Goal: Use online tool/utility: Use online tool/utility

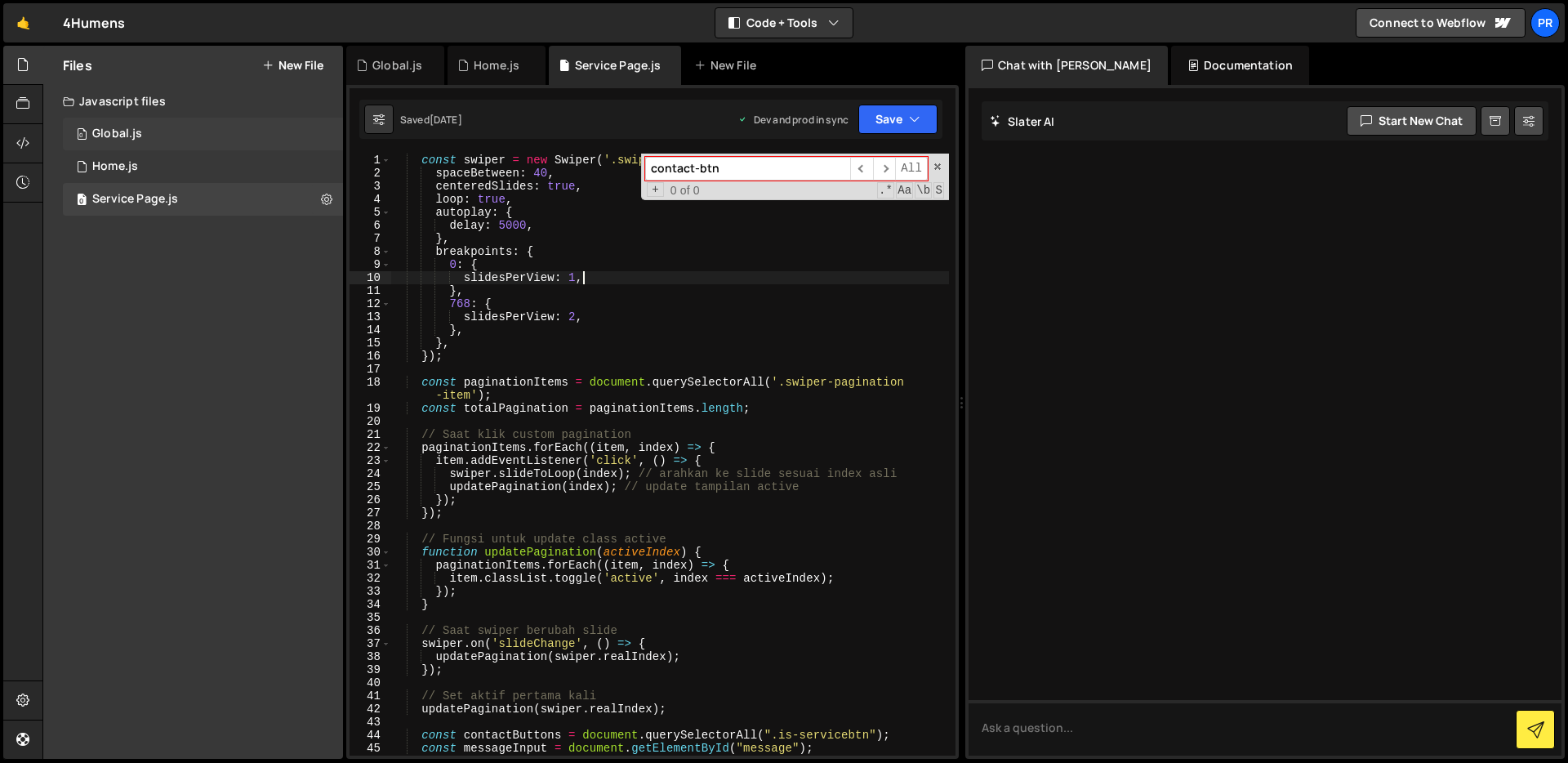
click at [246, 142] on div "0 Global.js 0" at bounding box center [203, 134] width 280 height 33
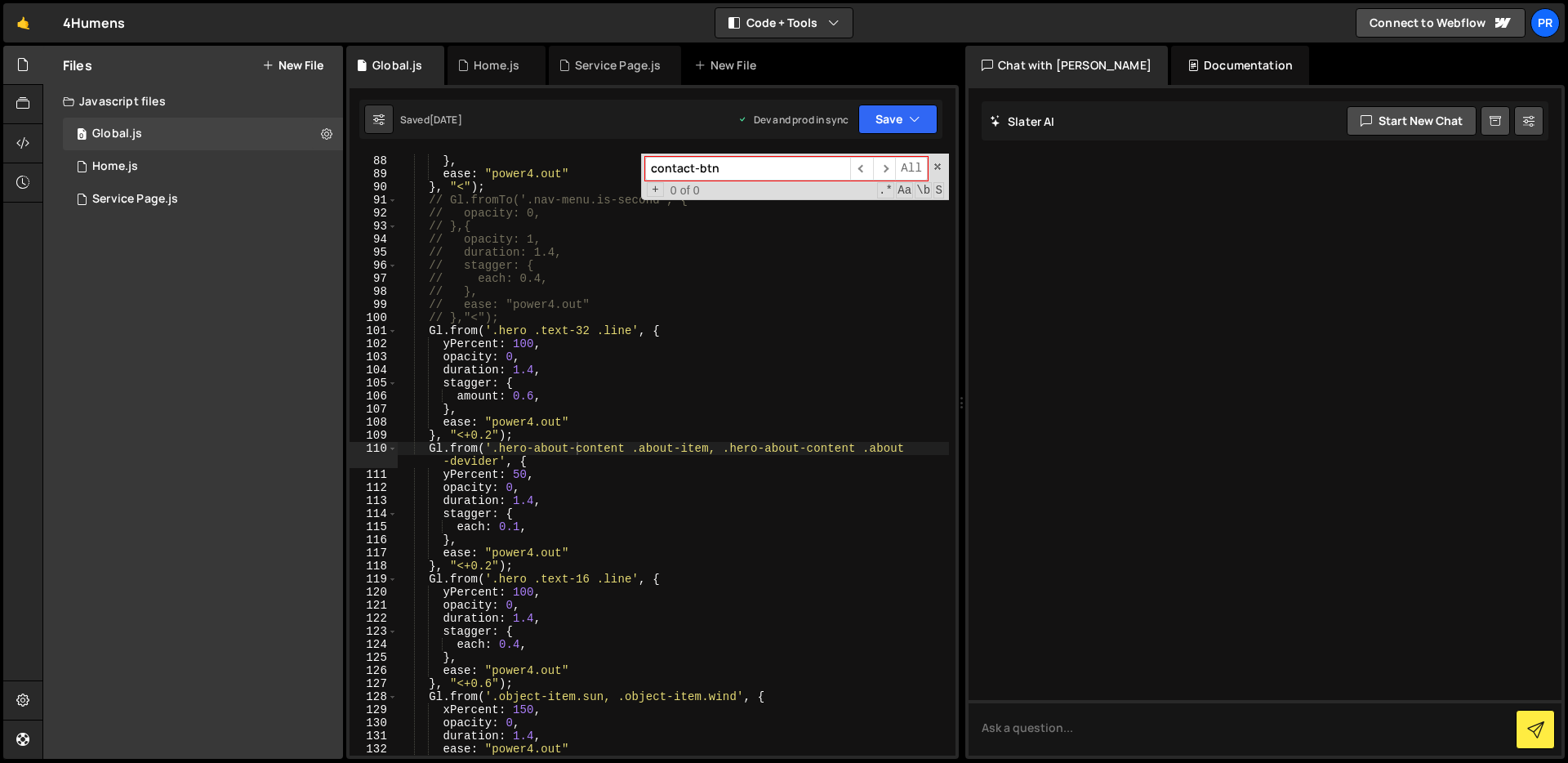
click at [793, 178] on input "contact-btn" at bounding box center [747, 168] width 205 height 23
type input "gl"
click at [896, 163] on span "All" at bounding box center [912, 168] width 33 height 23
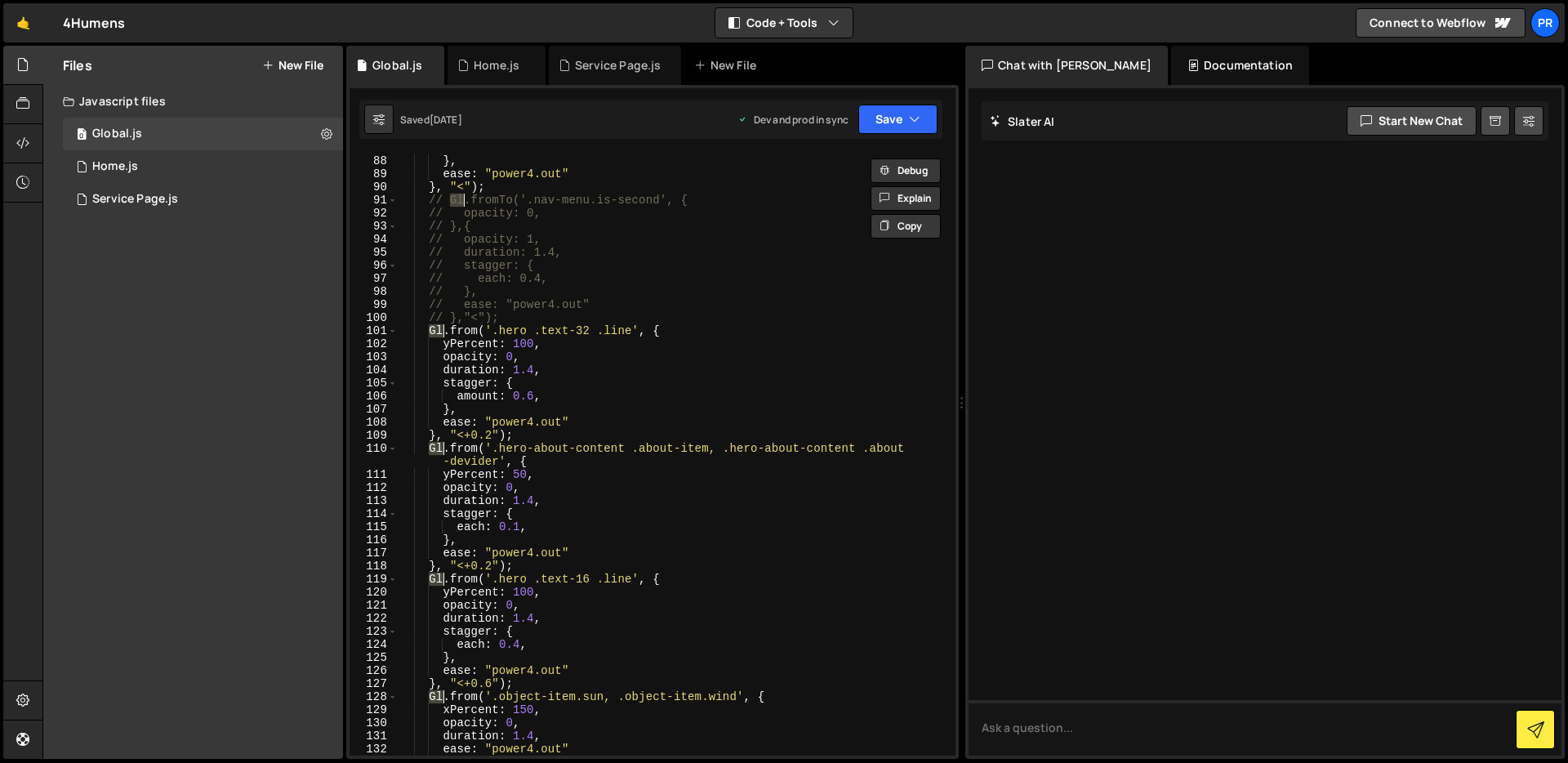
click at [750, 224] on div "each : 0.4 , } , ease : "power4.out" } , "<" ) ; // Gl.fromTo('.nav-menu.is-sec…" at bounding box center [673, 455] width 551 height 628
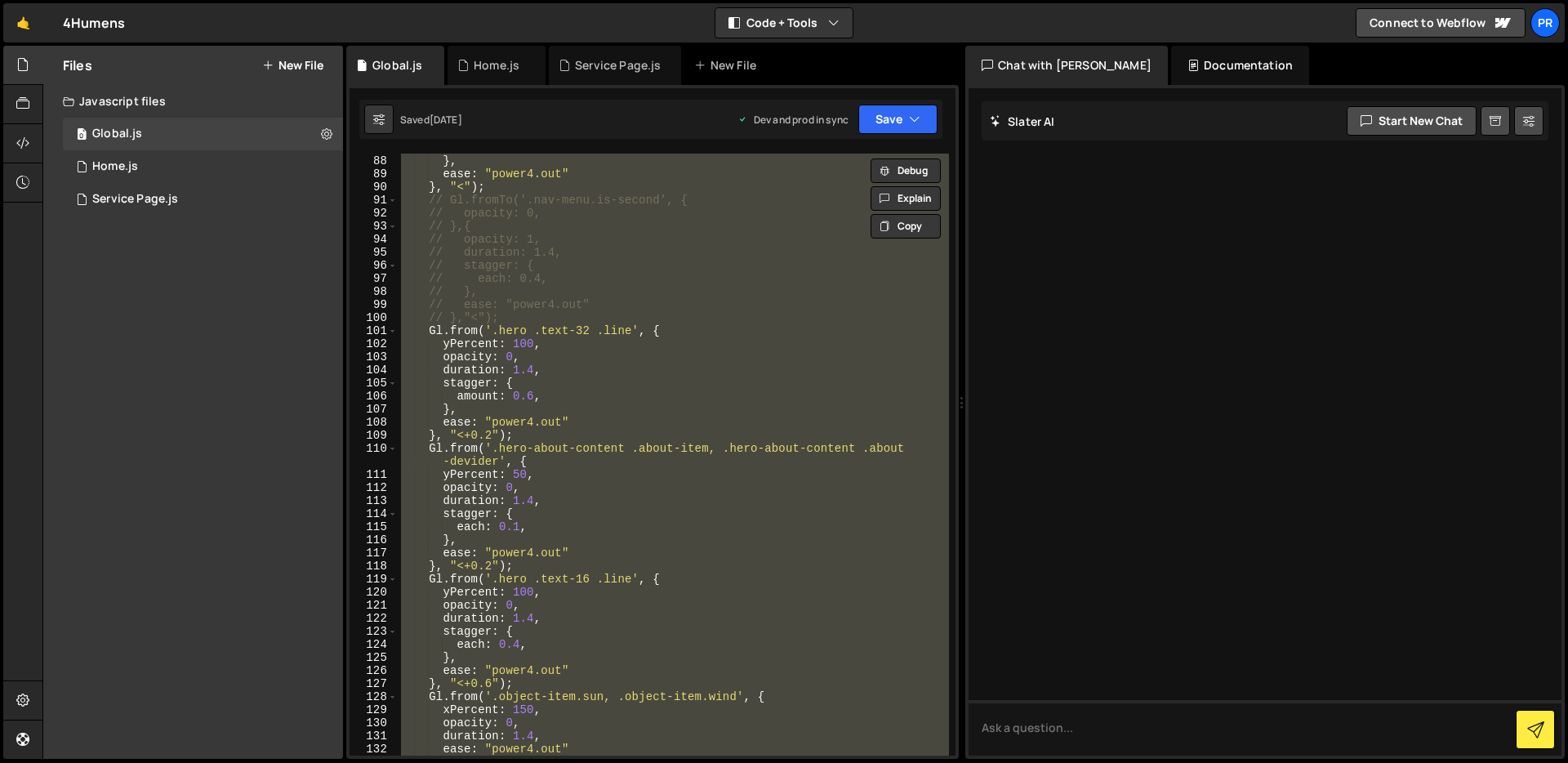
click at [811, 272] on div "each : 0.4 , } , ease : "power4.out" } , "<" ) ; // Gl.fromTo('.nav-menu.is-sec…" at bounding box center [673, 454] width 551 height 602
type textarea "// each: 0.4,"
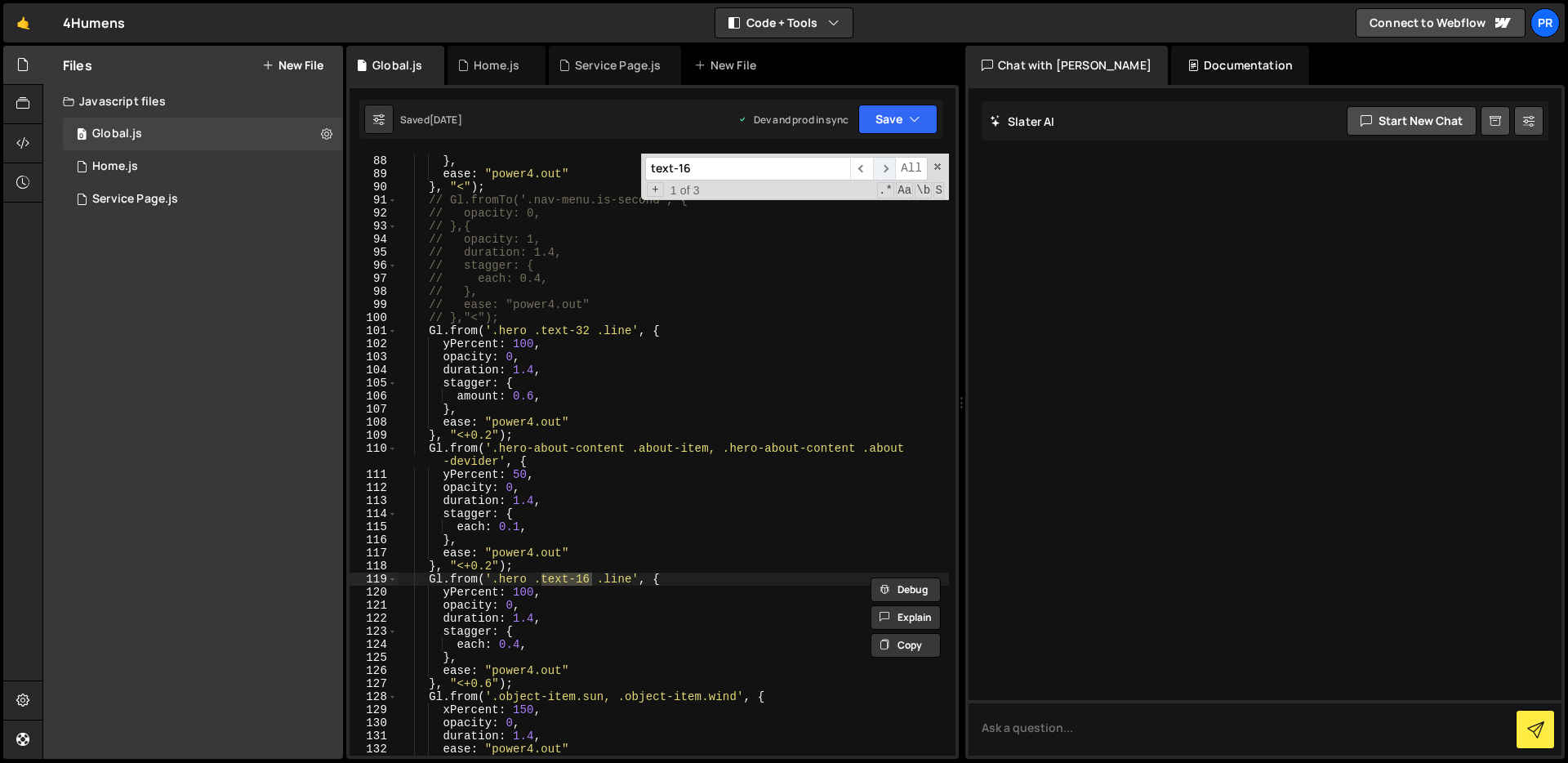
type input "text-16"
click at [877, 173] on span "​" at bounding box center [884, 168] width 22 height 23
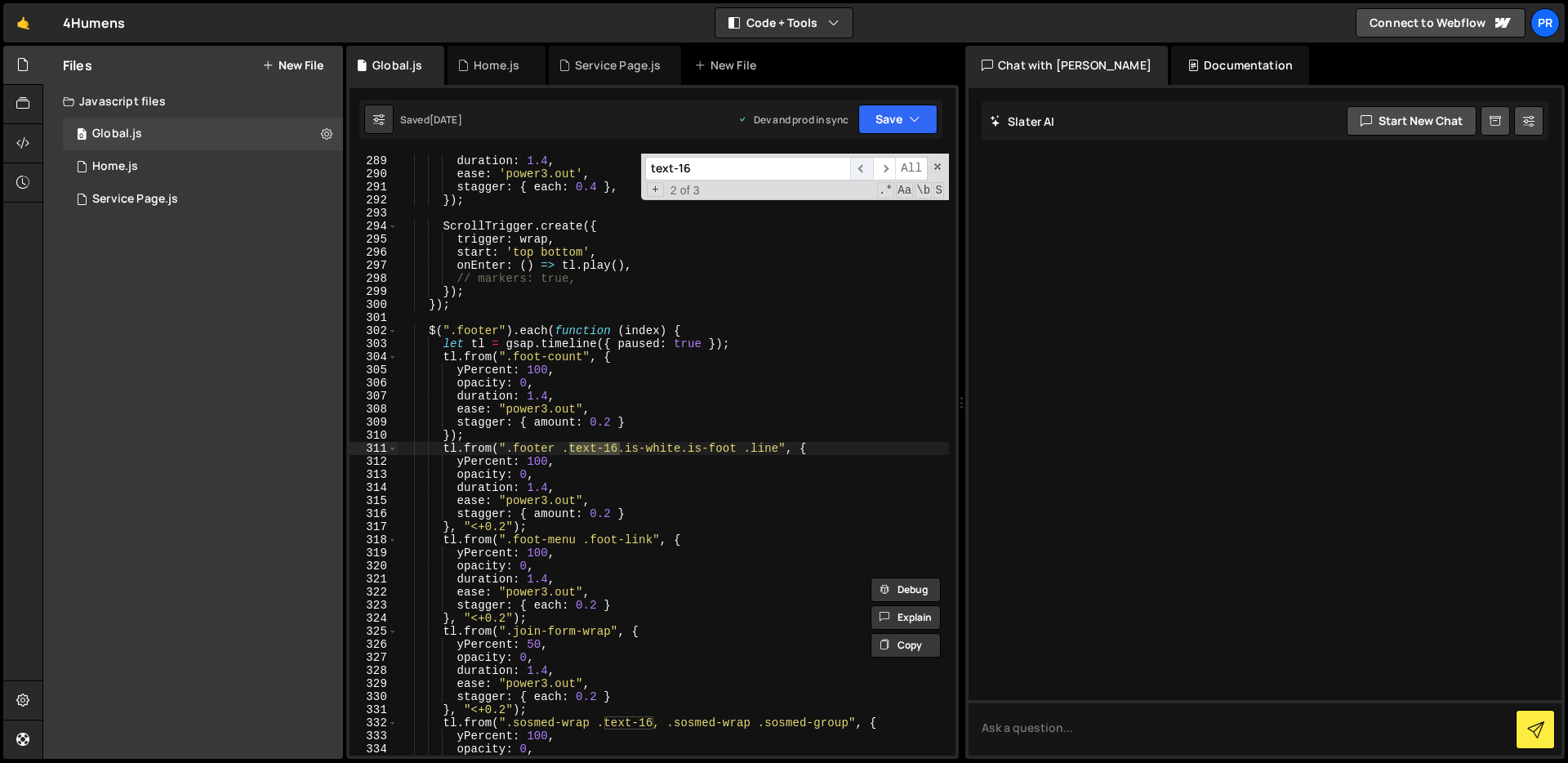
click at [863, 172] on span "​" at bounding box center [861, 168] width 22 height 23
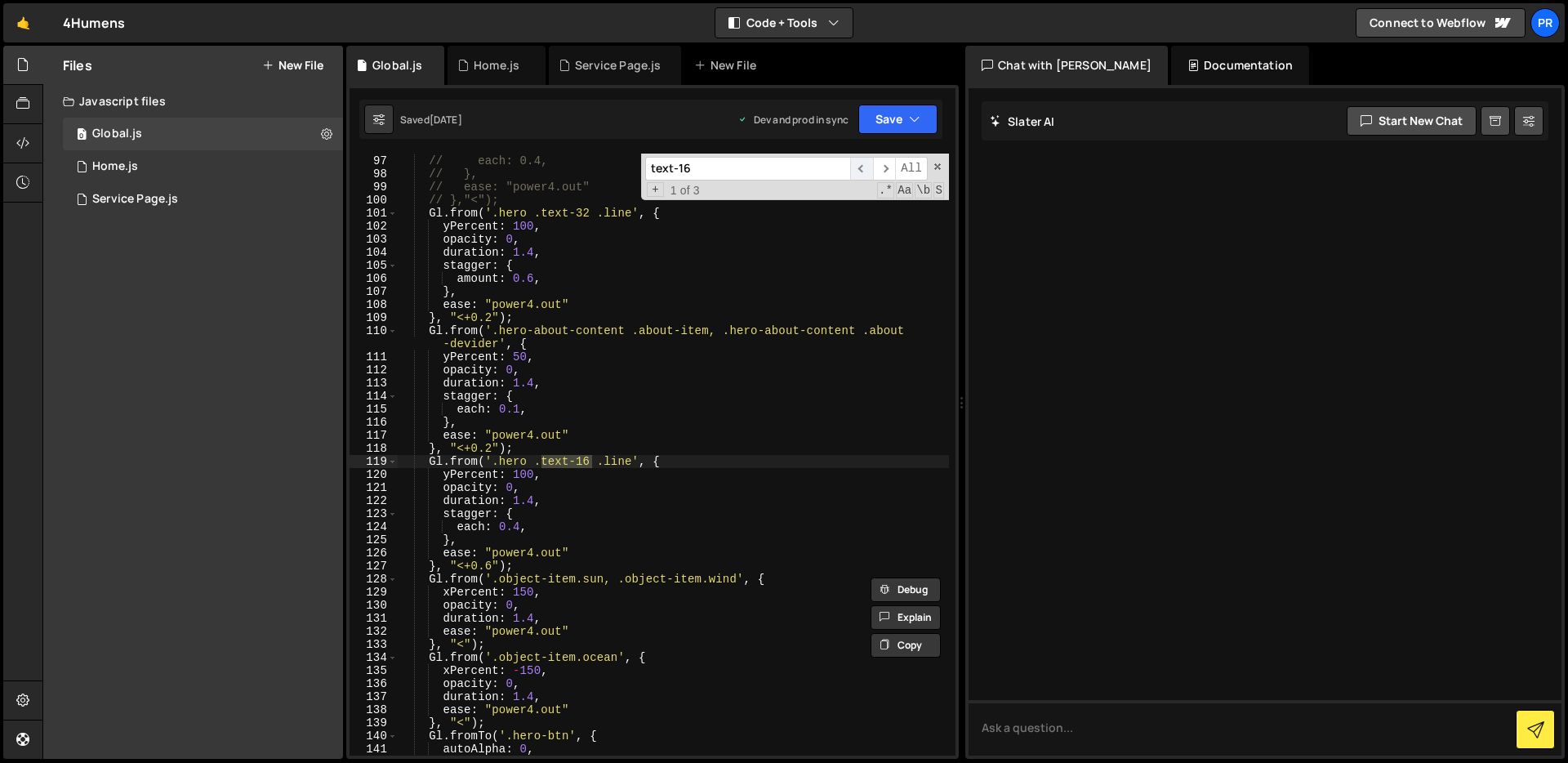
scroll to position [1267, 0]
click at [884, 168] on span "​" at bounding box center [884, 168] width 22 height 23
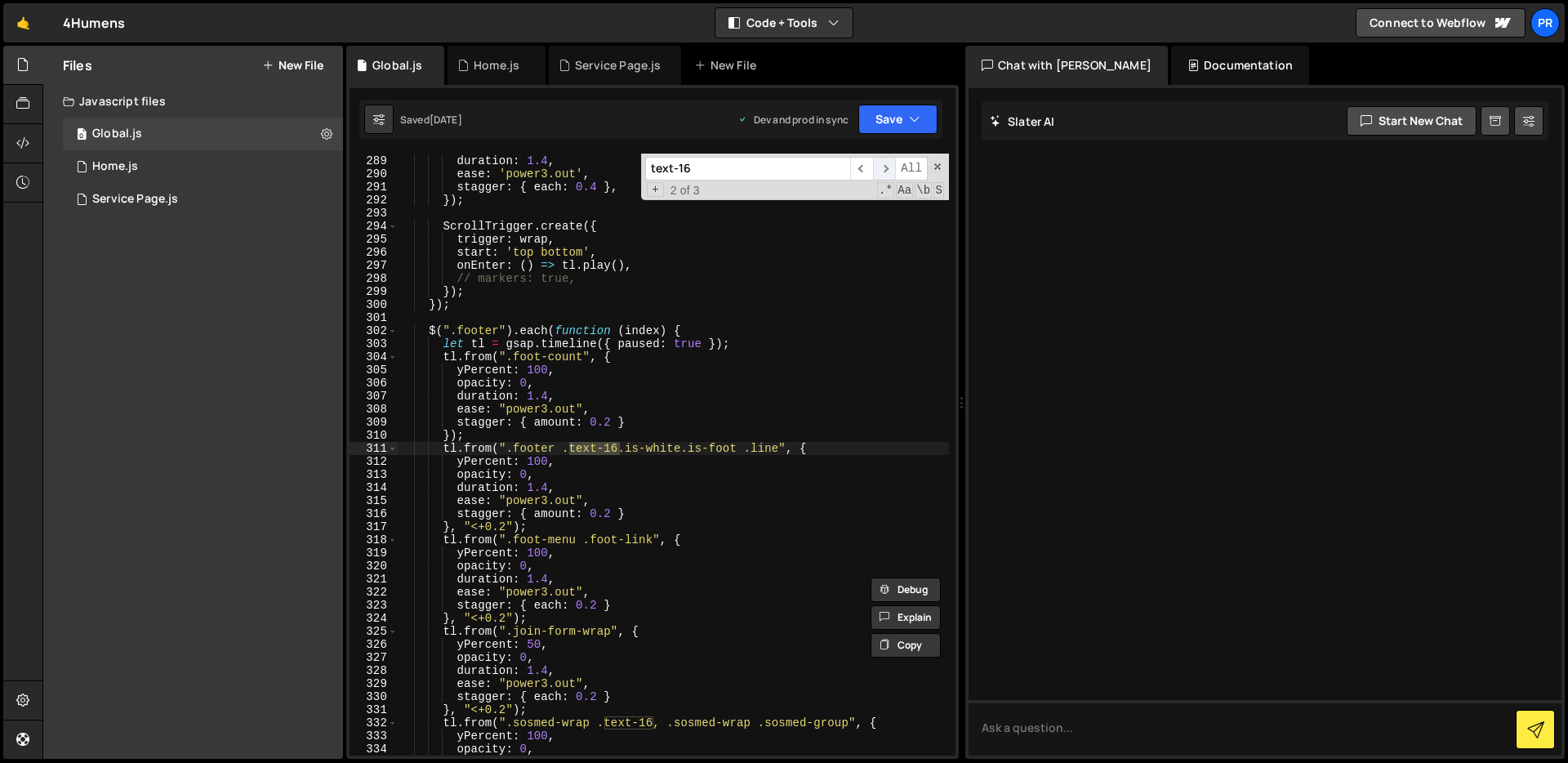
scroll to position [3803, 0]
click at [884, 168] on span "​" at bounding box center [884, 168] width 22 height 23
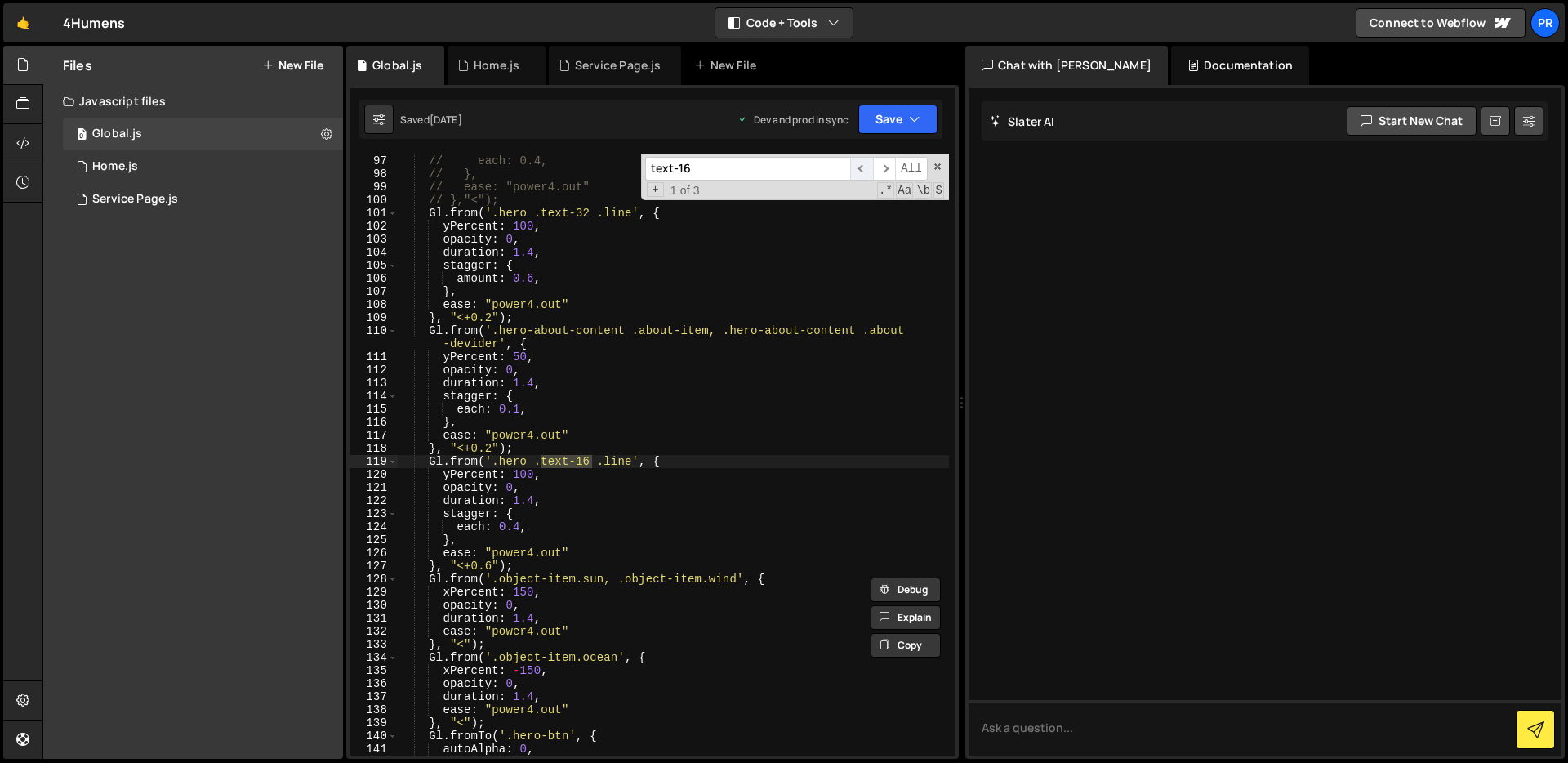
click at [861, 175] on span "​" at bounding box center [861, 168] width 22 height 23
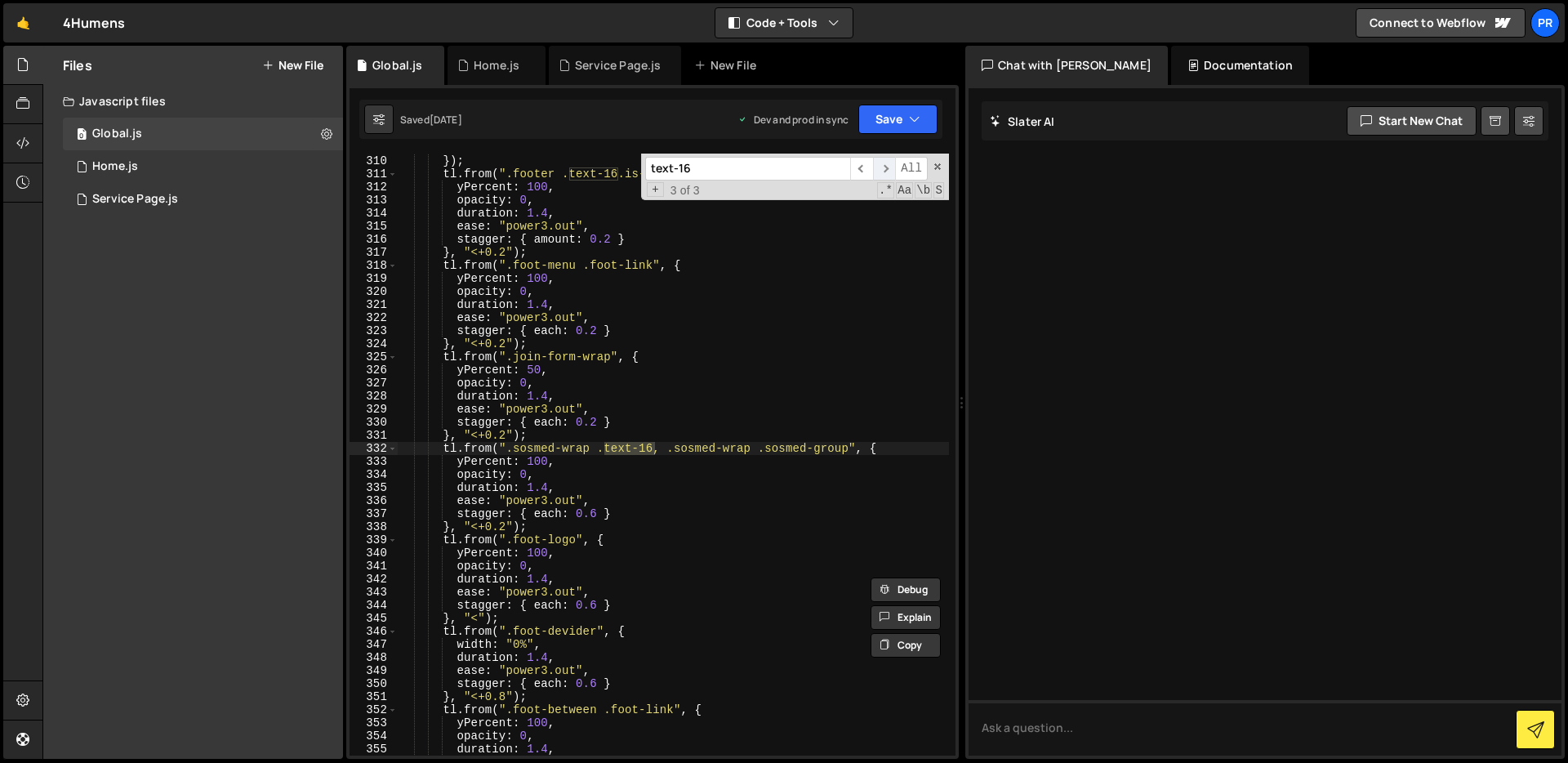
click at [884, 172] on span "​" at bounding box center [884, 168] width 22 height 23
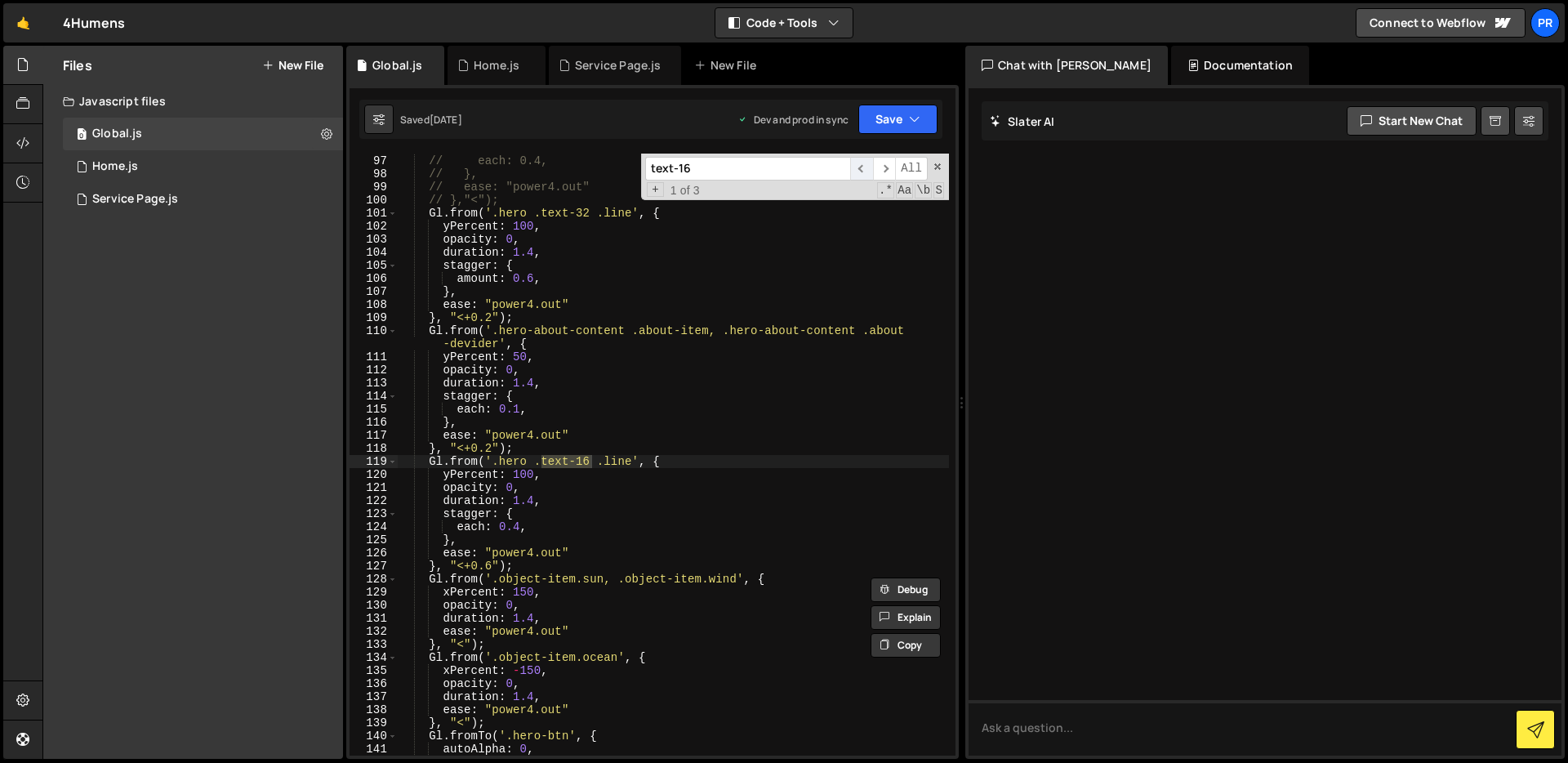
click at [865, 172] on span "​" at bounding box center [861, 168] width 22 height 23
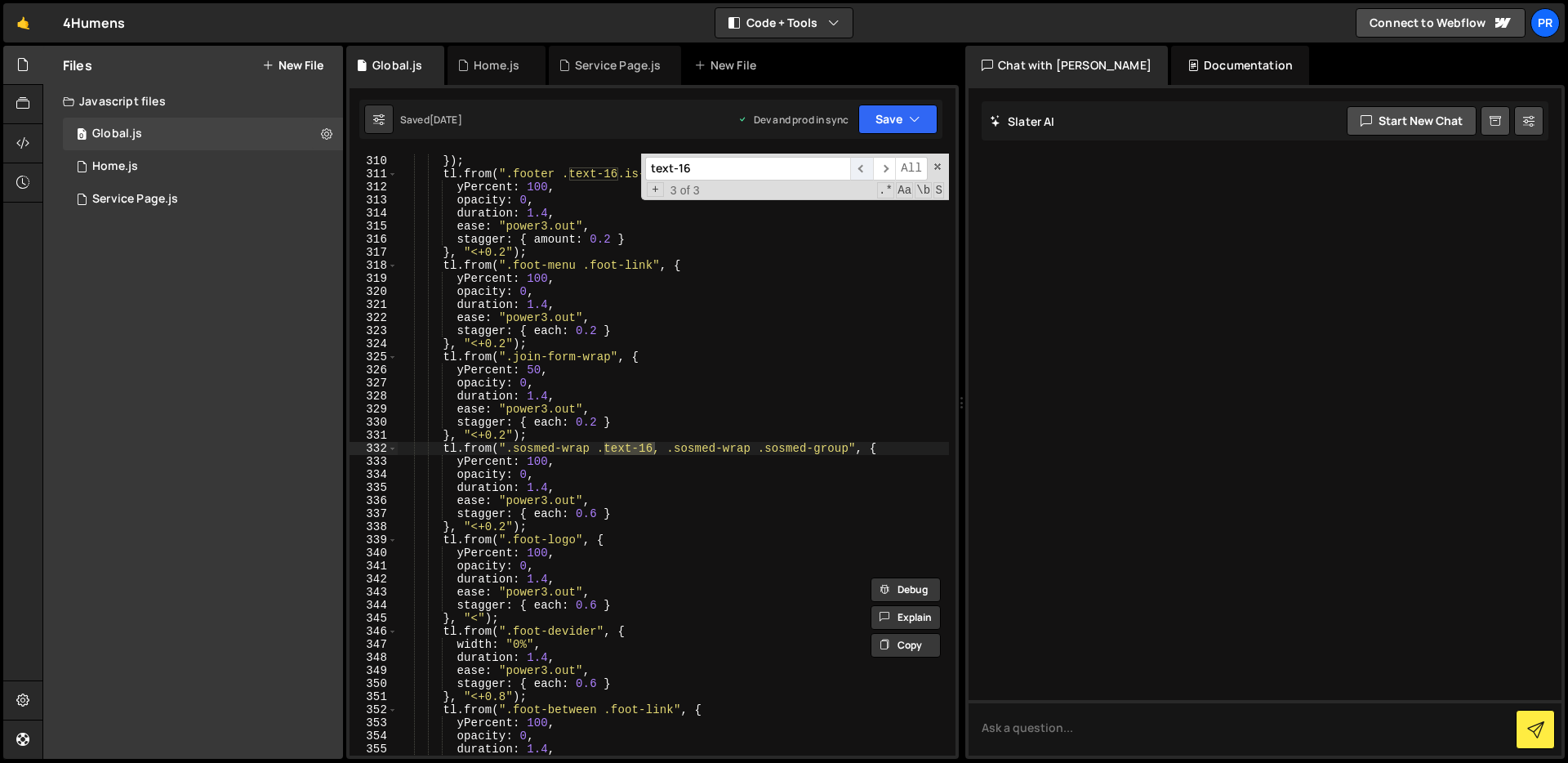
scroll to position [4077, 0]
click at [887, 172] on span "​" at bounding box center [884, 168] width 22 height 23
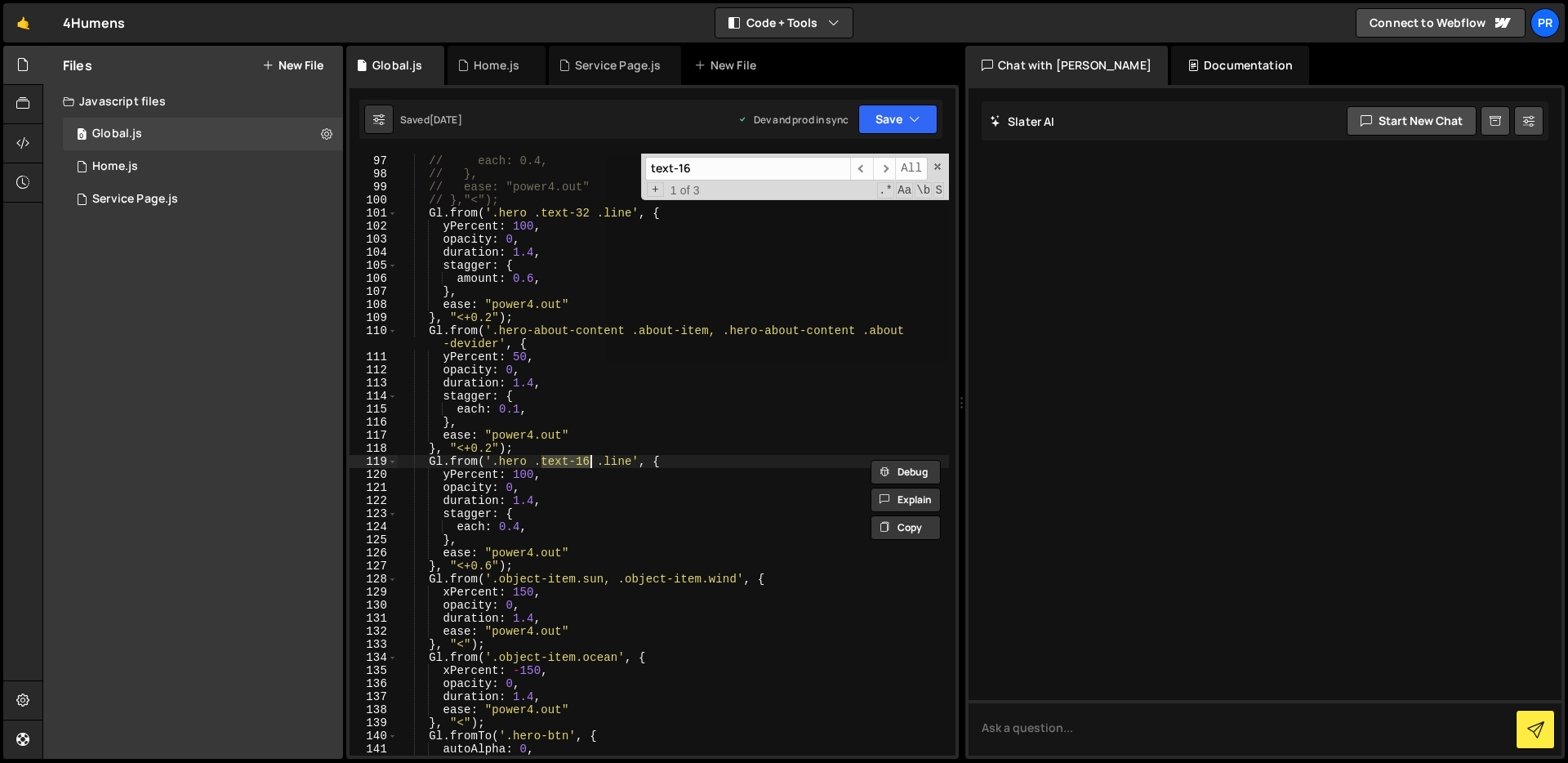
click at [588, 458] on div "// stagger: { // each: 0.4, // }, // ease: "power4.out" // },"<"); Gl . from ( …" at bounding box center [673, 454] width 551 height 602
click at [720, 393] on div "// stagger: { // each: 0.4, // }, // ease: "power4.out" // },"<"); Gl . from ( …" at bounding box center [673, 455] width 551 height 628
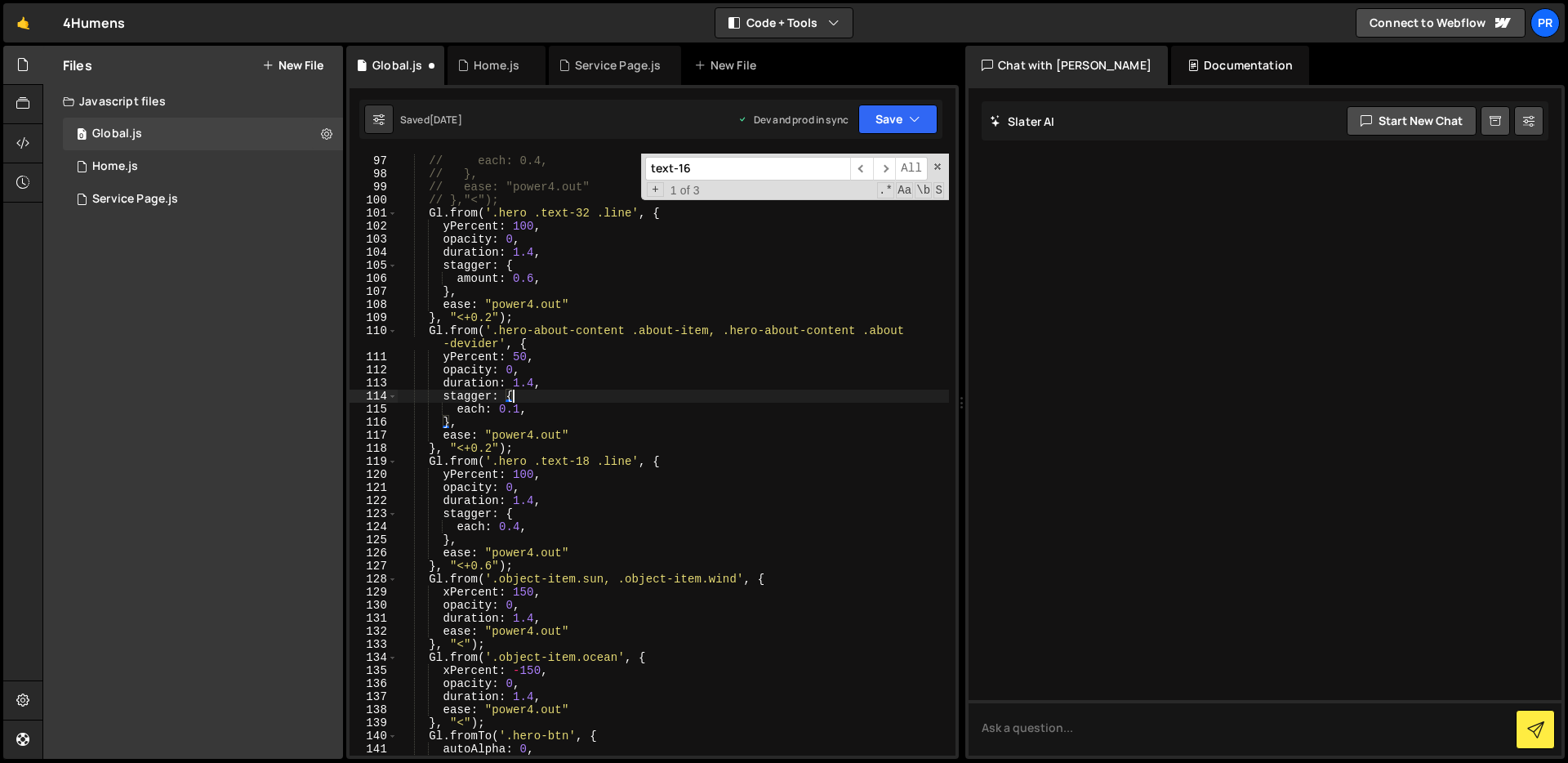
scroll to position [0, 7]
type textarea "stagger: {"
click at [895, 105] on button "Save" at bounding box center [898, 119] width 80 height 29
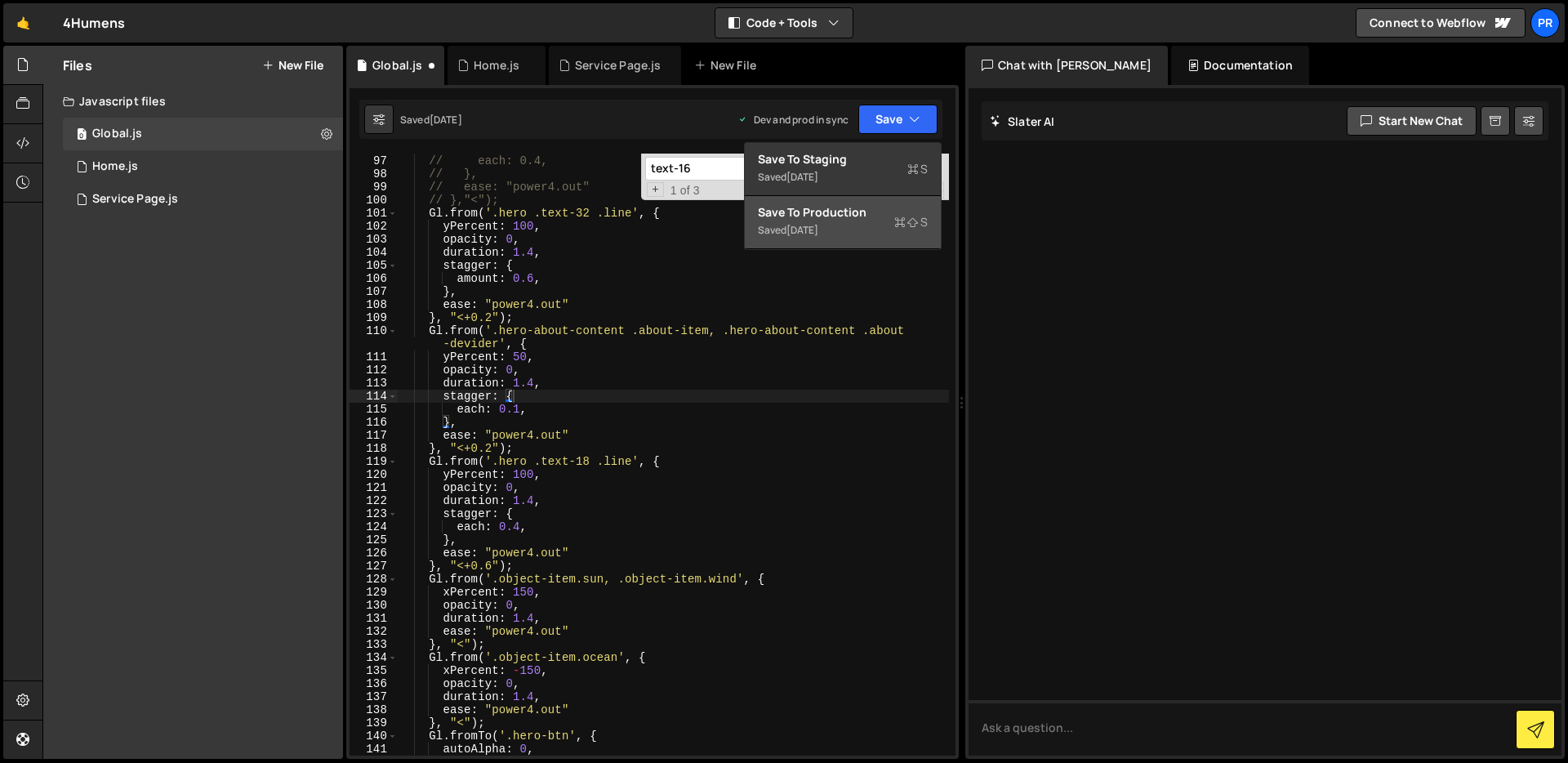
click at [872, 221] on div "Saved [DATE]" at bounding box center [842, 230] width 170 height 20
